Goal: Task Accomplishment & Management: Manage account settings

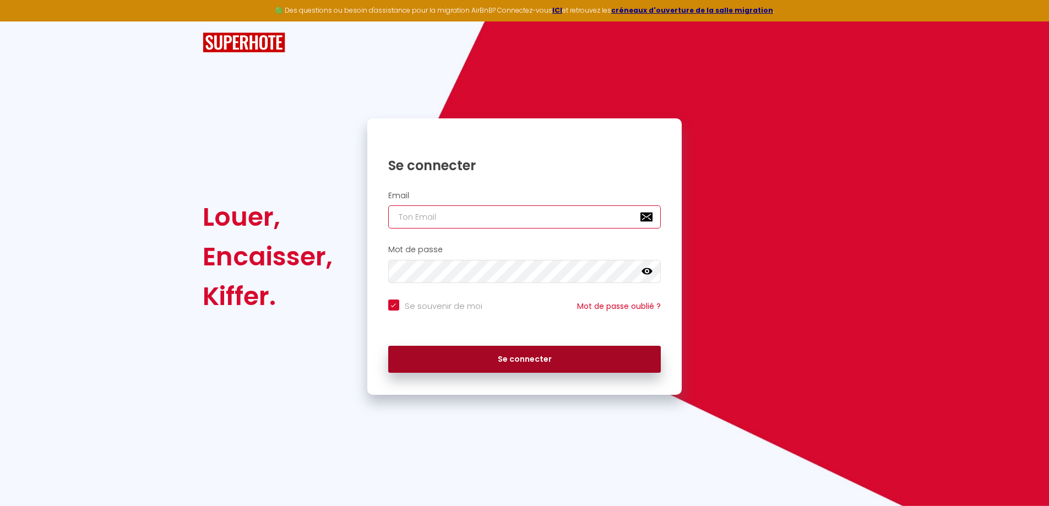
type input "[EMAIL_ADDRESS][DOMAIN_NAME]"
click at [486, 352] on button "Se connecter" at bounding box center [524, 360] width 273 height 28
checkbox input "true"
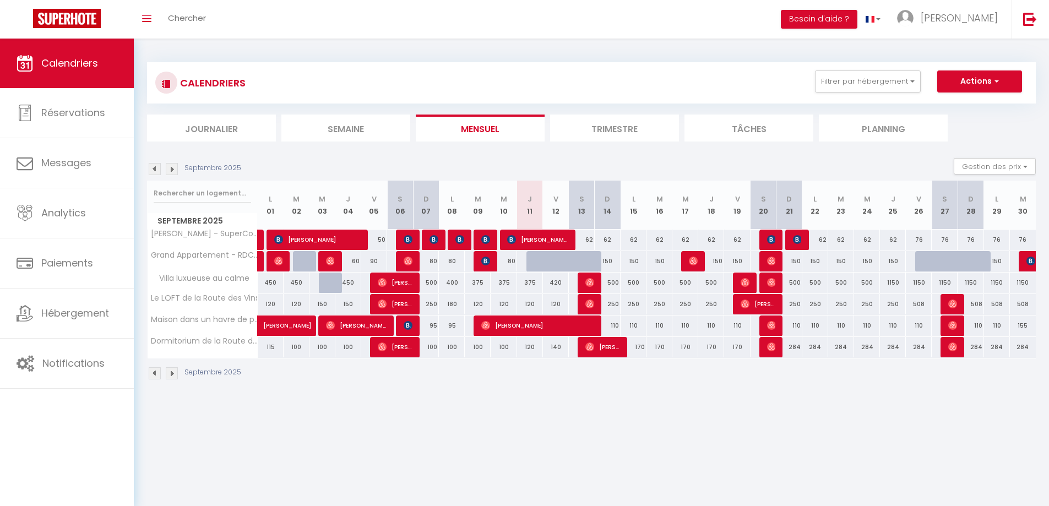
click at [534, 281] on div "375" at bounding box center [530, 283] width 26 height 20
type input "375"
type input "Jeu 11 Septembre 2025"
type input "Ven 12 Septembre 2025"
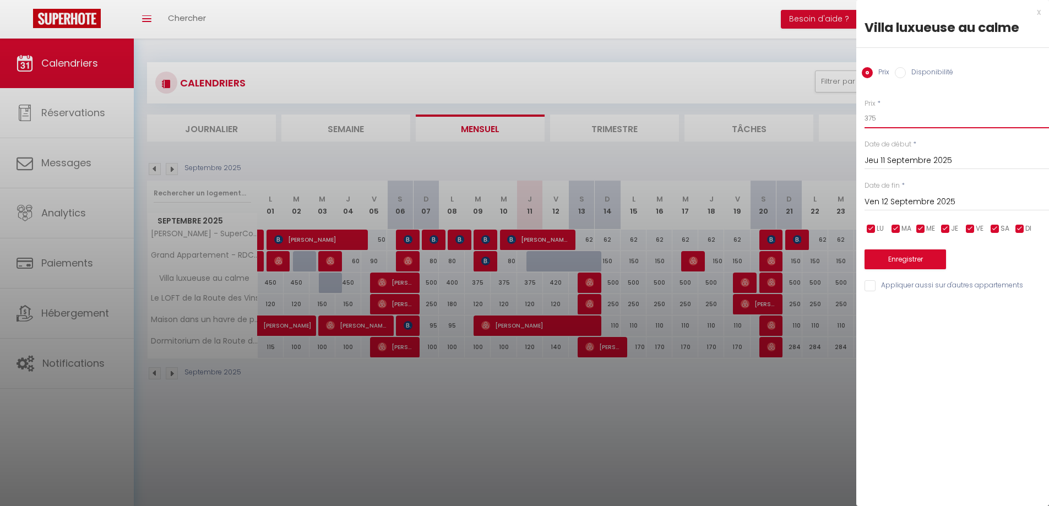
drag, startPoint x: 899, startPoint y: 117, endPoint x: 857, endPoint y: 113, distance: 42.6
click at [857, 113] on div "Prix * 375 Statut * Disponible Indisponible Date de début * [DATE] < [DATE] > D…" at bounding box center [952, 189] width 193 height 208
type input "250"
click at [916, 259] on button "Enregistrer" at bounding box center [904, 259] width 81 height 20
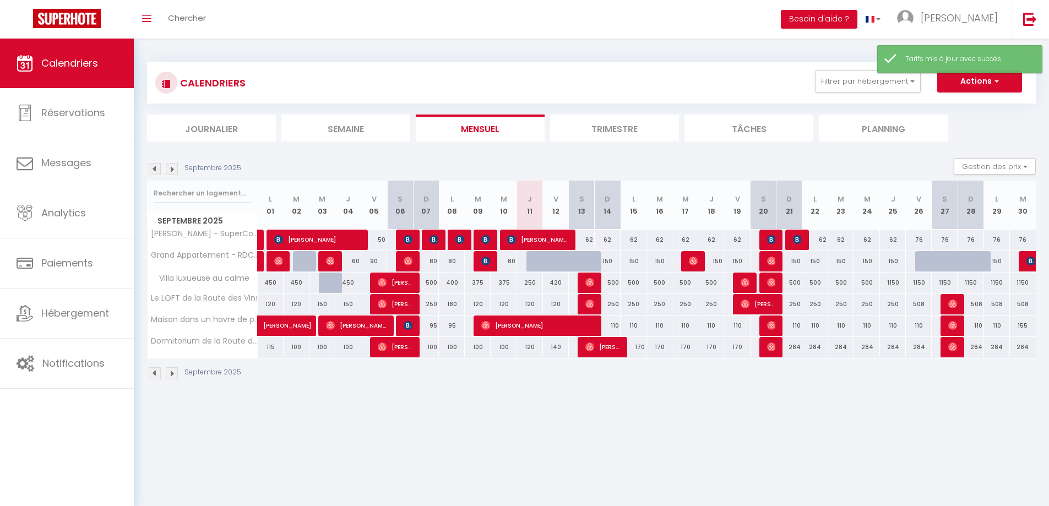
click at [555, 277] on div "420" at bounding box center [556, 283] width 26 height 20
type input "420"
type input "Ven 12 Septembre 2025"
type input "Sam 13 Septembre 2025"
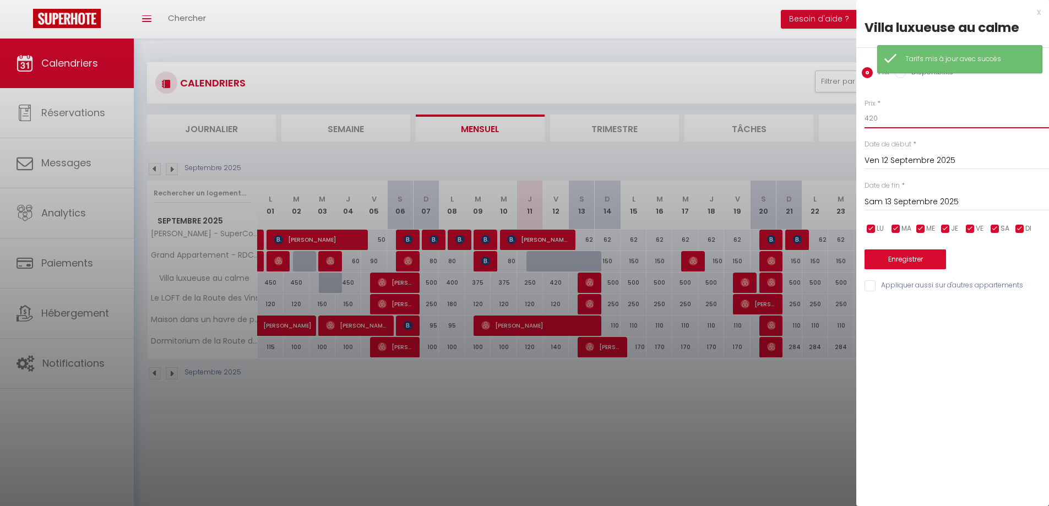
drag, startPoint x: 894, startPoint y: 116, endPoint x: 867, endPoint y: 118, distance: 27.0
click at [867, 118] on input "420" at bounding box center [956, 118] width 184 height 20
type input "4"
type input "340"
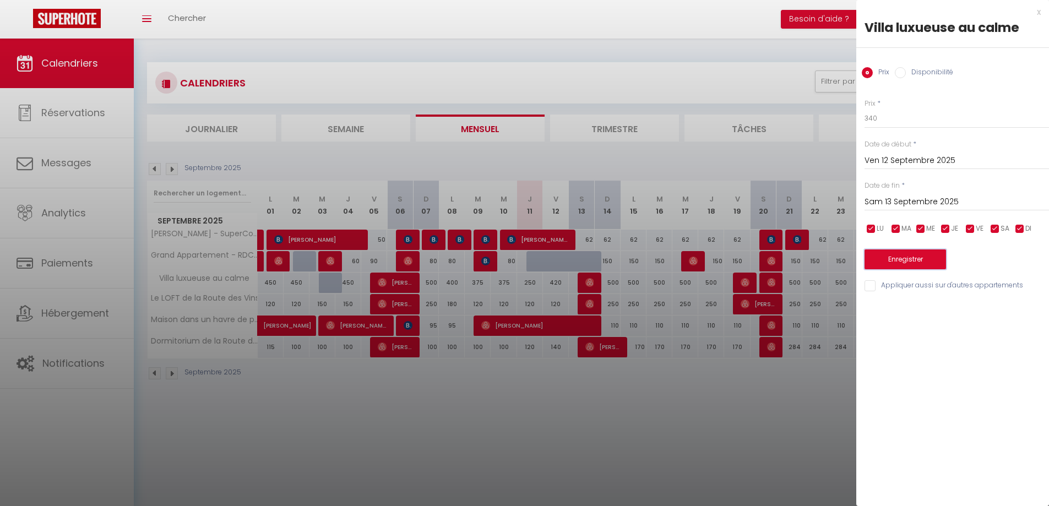
click at [908, 259] on button "Enregistrer" at bounding box center [904, 259] width 81 height 20
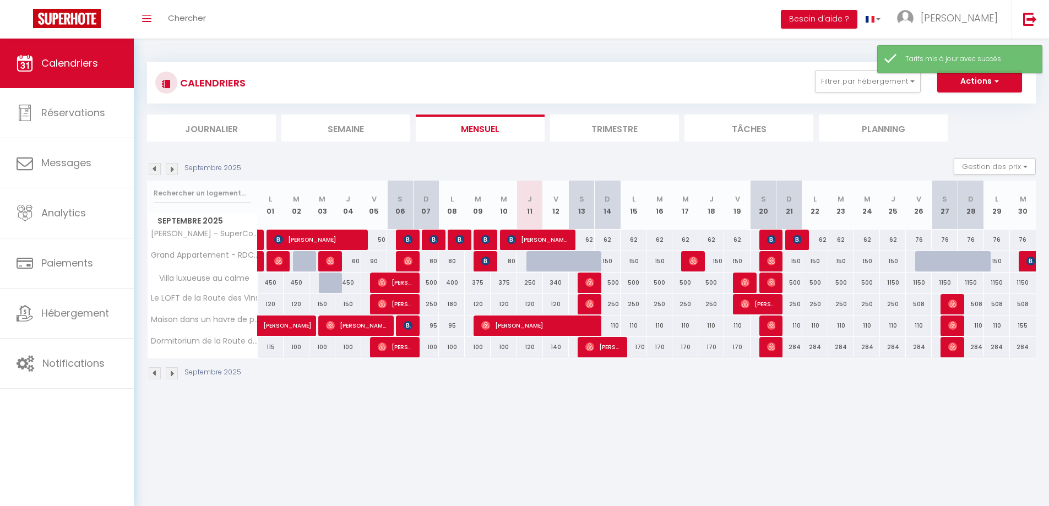
click at [528, 347] on div "120" at bounding box center [530, 347] width 26 height 20
type input "120"
type input "Jeu 11 Septembre 2025"
type input "Ven 12 Septembre 2025"
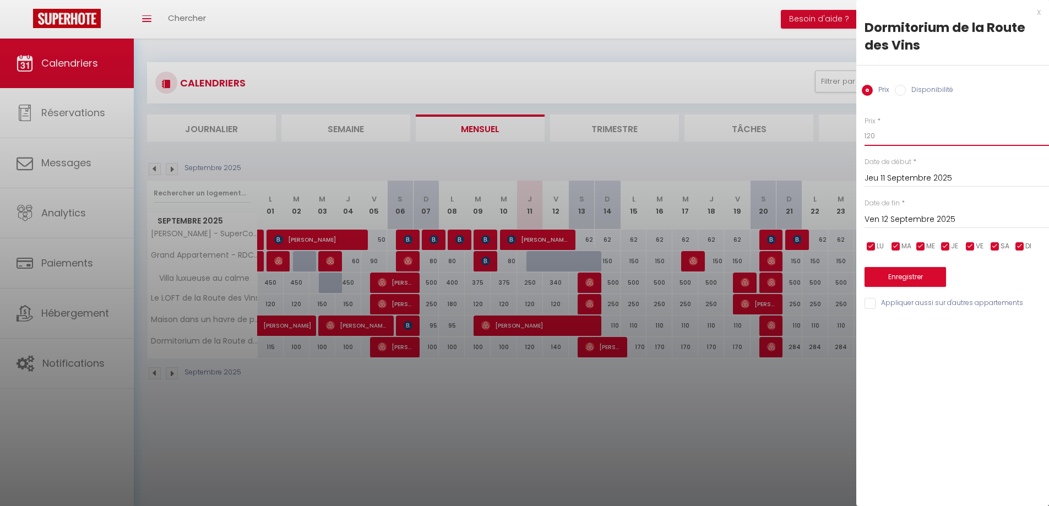
drag, startPoint x: 891, startPoint y: 130, endPoint x: 851, endPoint y: 128, distance: 40.2
click at [851, 128] on body "🟢 Des questions ou besoin d'assistance pour la migration AirBnB? Connectez-vous…" at bounding box center [524, 292] width 1049 height 506
type input "90"
click at [904, 274] on button "Enregistrer" at bounding box center [904, 277] width 81 height 20
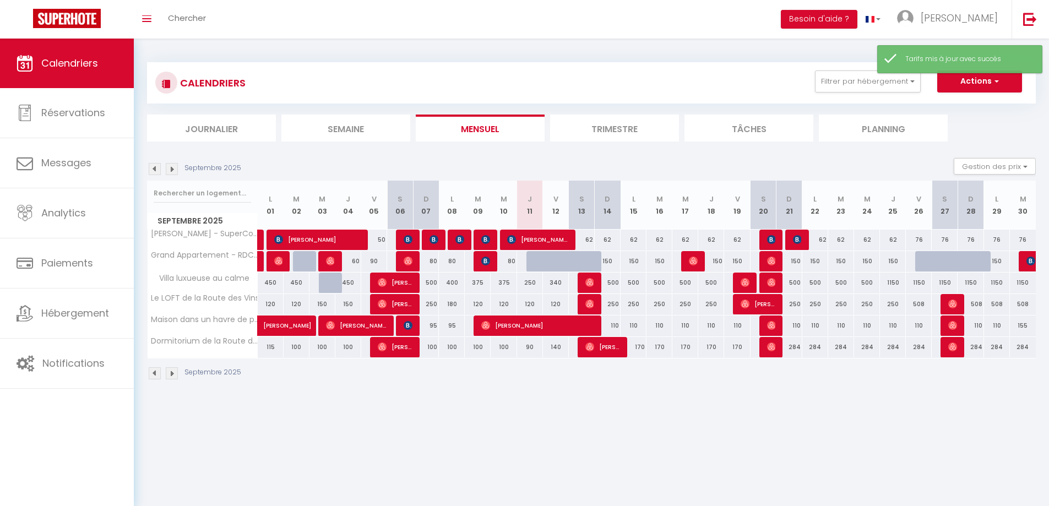
click at [558, 351] on div "140" at bounding box center [556, 347] width 26 height 20
type input "140"
type input "Ven 12 Septembre 2025"
type input "Sam 13 Septembre 2025"
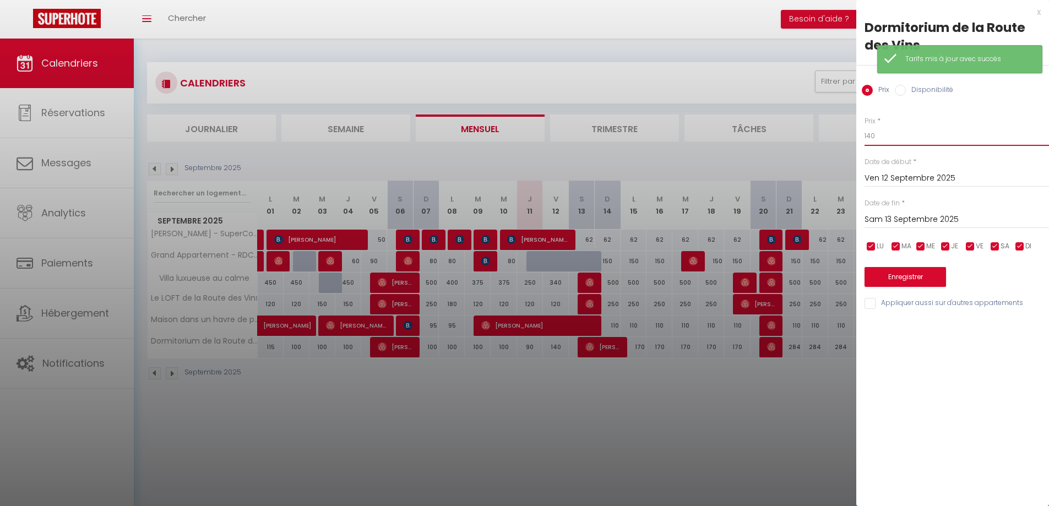
drag, startPoint x: 881, startPoint y: 134, endPoint x: 856, endPoint y: 130, distance: 25.6
click at [856, 130] on div "Prix * 140 Statut * Disponible Indisponible Date de début * [DATE] < [DATE] > D…" at bounding box center [952, 206] width 193 height 208
type input "110"
click at [904, 281] on button "Enregistrer" at bounding box center [904, 277] width 81 height 20
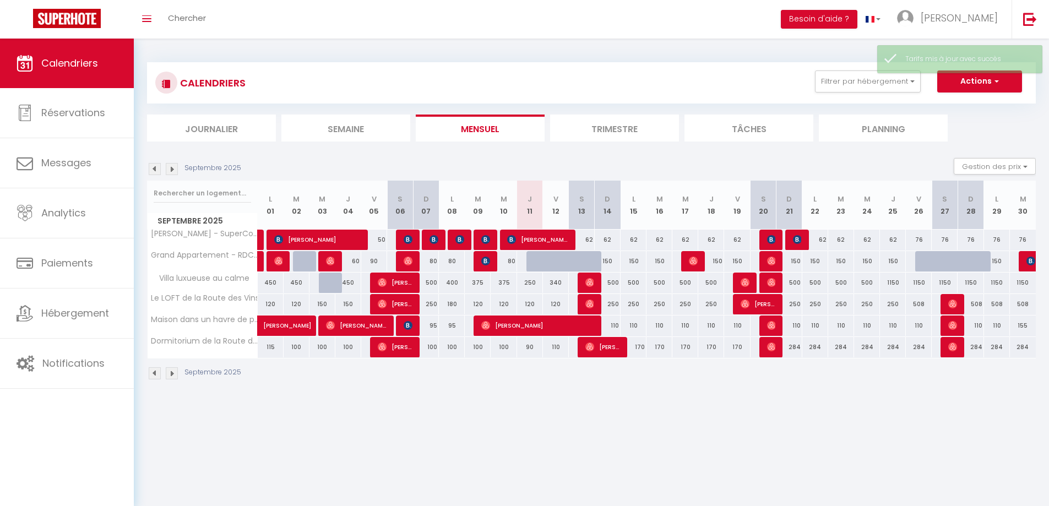
click at [583, 239] on div "62" at bounding box center [582, 240] width 26 height 20
type input "62"
type input "Sam 13 Septembre 2025"
type input "Dim 14 Septembre 2025"
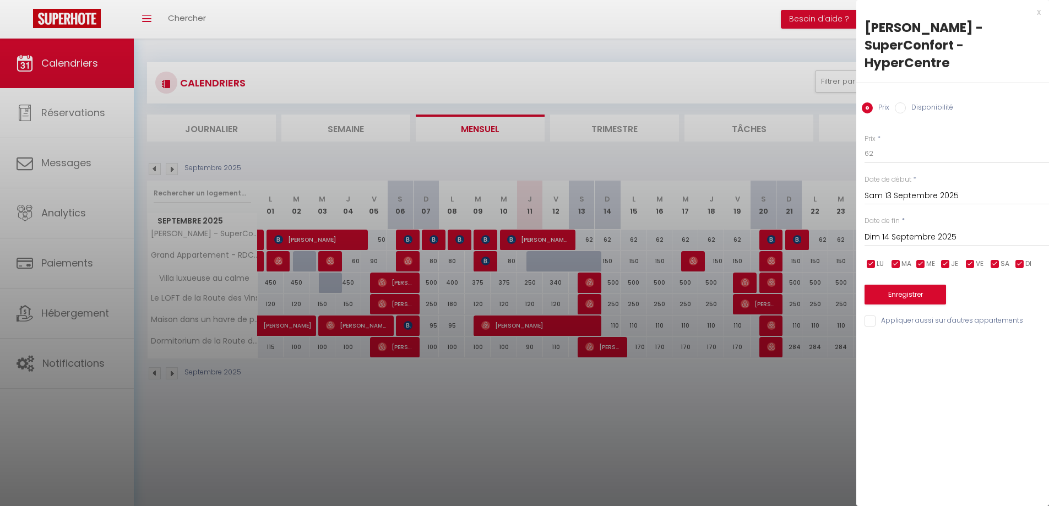
click at [1034, 10] on div "x" at bounding box center [948, 12] width 184 height 13
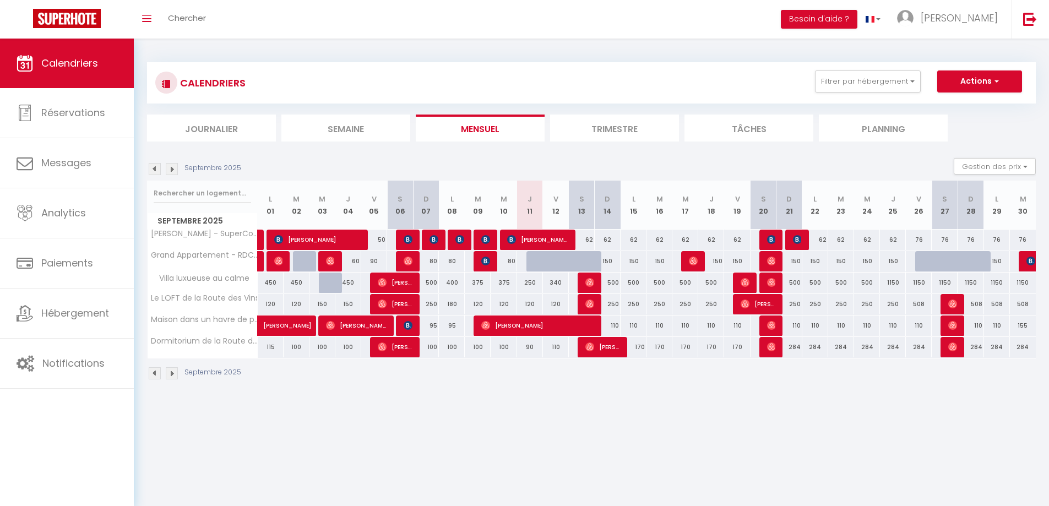
click at [175, 168] on img at bounding box center [172, 169] width 12 height 12
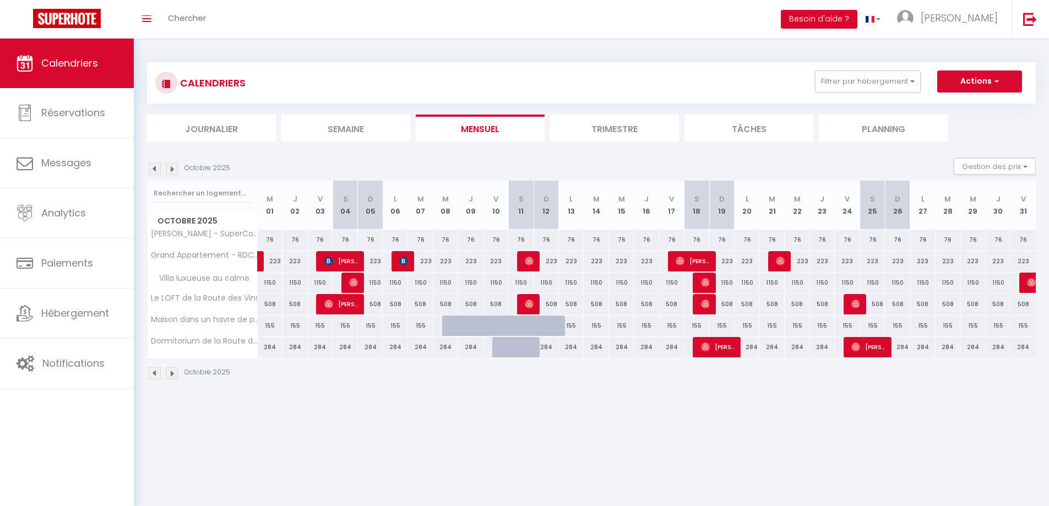
click at [174, 168] on img at bounding box center [172, 169] width 12 height 12
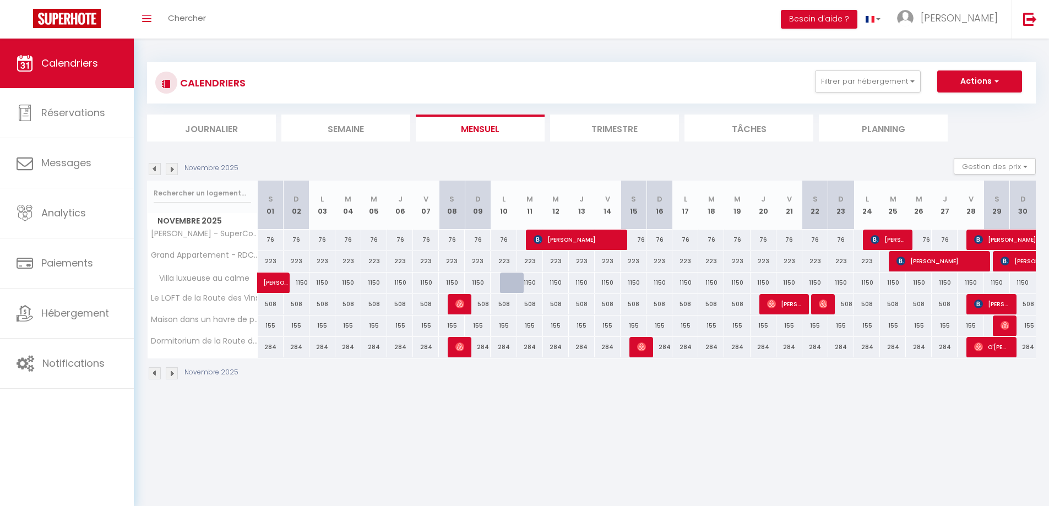
click at [173, 168] on img at bounding box center [172, 169] width 12 height 12
